Goal: Transaction & Acquisition: Purchase product/service

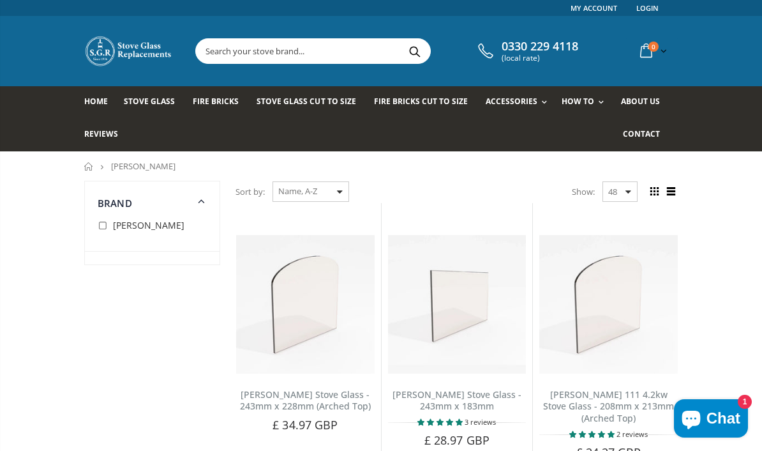
click at [309, 114] on link "Stove Glass Cut To Size" at bounding box center [311, 102] width 109 height 33
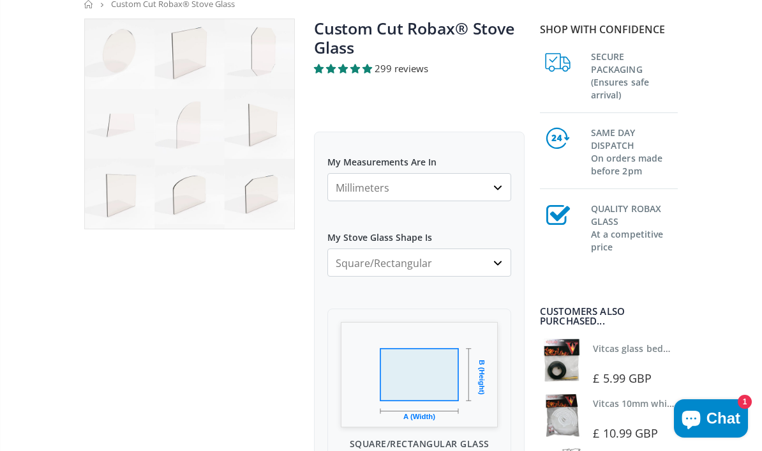
scroll to position [187, 0]
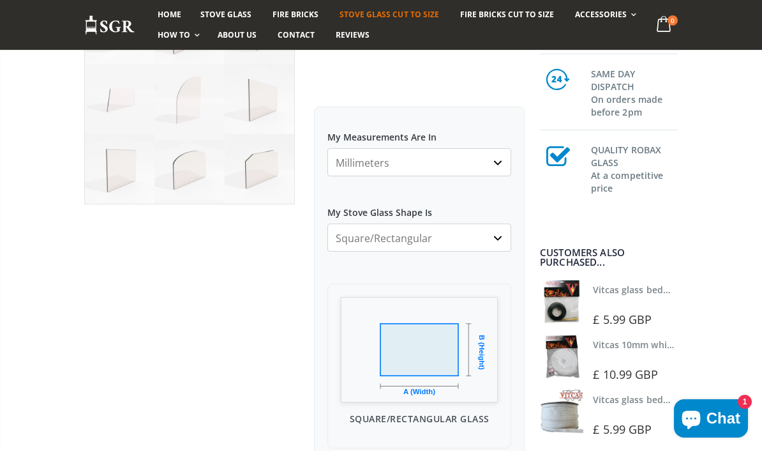
click at [502, 160] on select "Millimeters Centimeters Inches" at bounding box center [420, 162] width 184 height 28
click at [504, 156] on select "Millimeters Centimeters Inches" at bounding box center [420, 162] width 184 height 28
select select "mm"
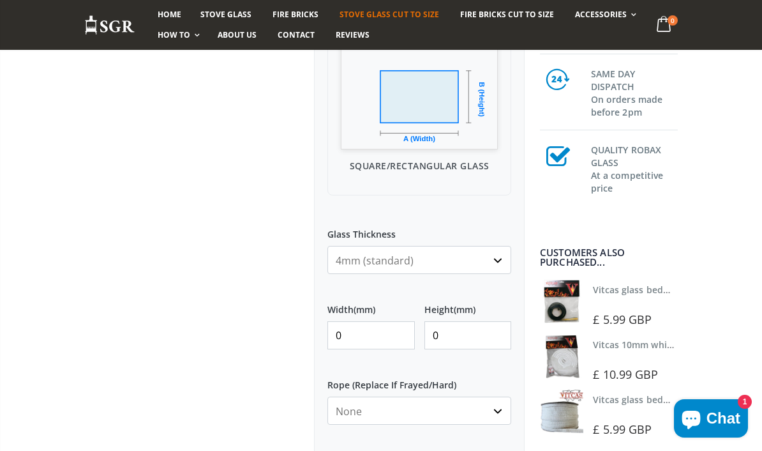
scroll to position [444, 0]
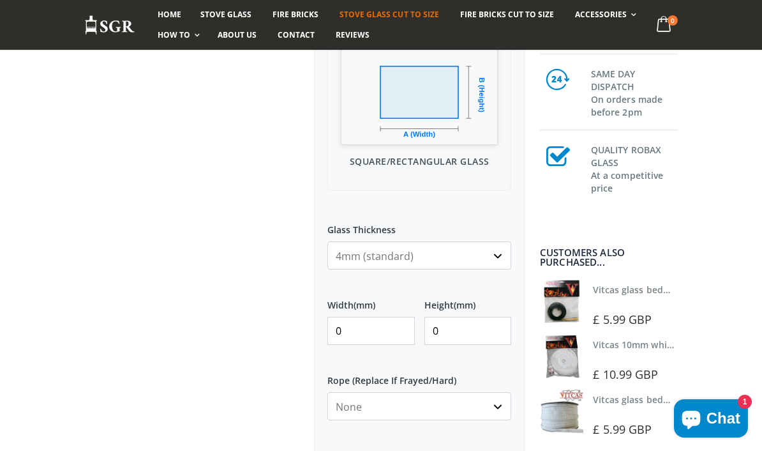
click at [491, 255] on select "4mm (standard) 5mm (gas fires with baffled flue) 3mm (For Use In Stoves With Th…" at bounding box center [420, 255] width 184 height 28
click at [224, 335] on div at bounding box center [190, 210] width 230 height 949
click at [392, 333] on input "0" at bounding box center [371, 331] width 87 height 28
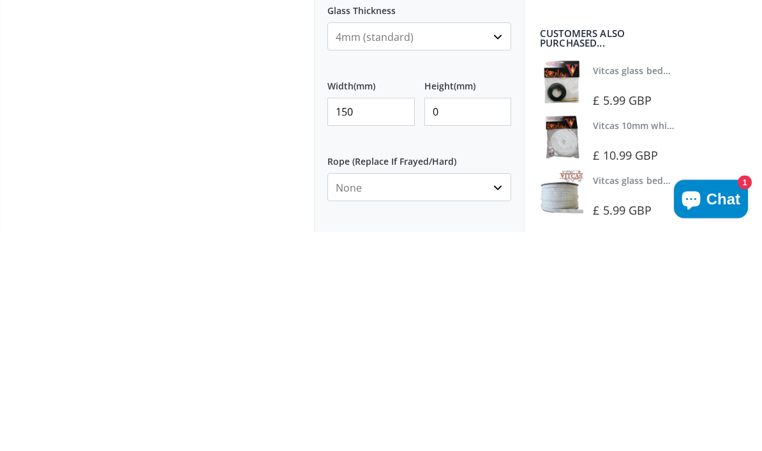
type input "150"
click at [471, 317] on input "0" at bounding box center [468, 331] width 87 height 28
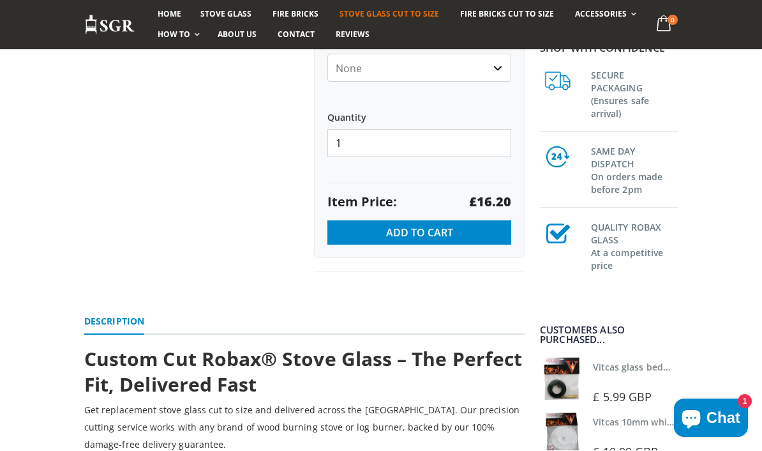
scroll to position [858, 0]
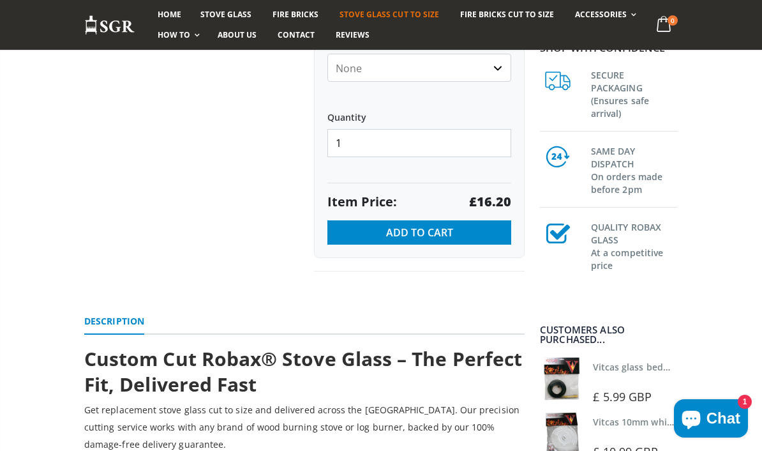
type input "180"
click at [446, 227] on span "Add to Cart" at bounding box center [419, 232] width 67 height 14
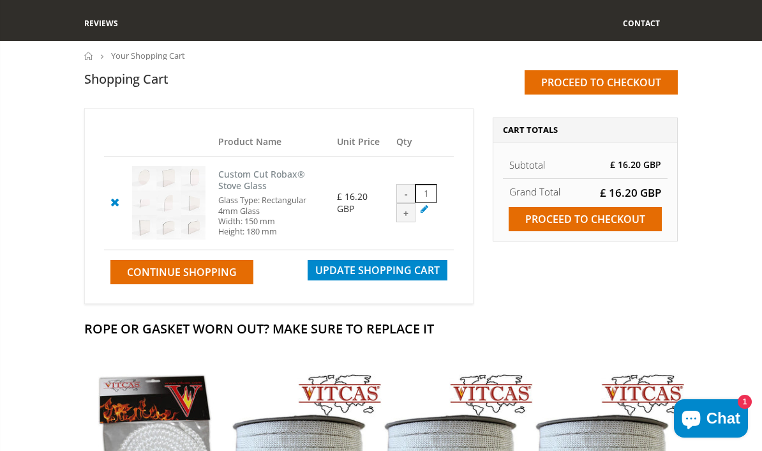
scroll to position [119, 0]
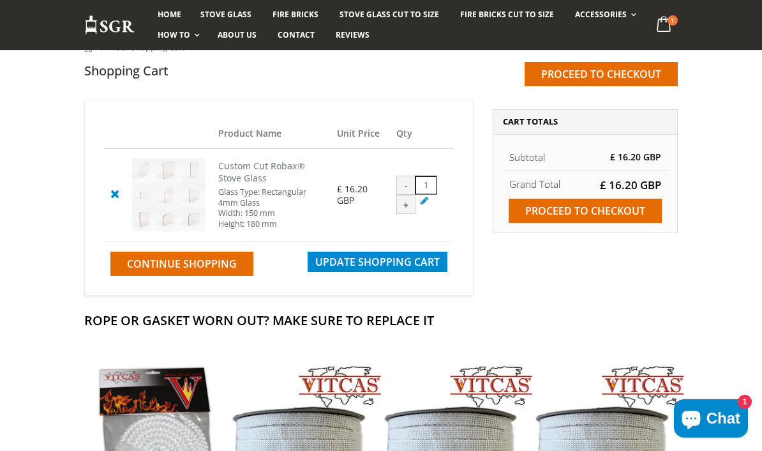
click at [601, 212] on input "Proceed to checkout" at bounding box center [585, 211] width 153 height 24
